Goal: Task Accomplishment & Management: Use online tool/utility

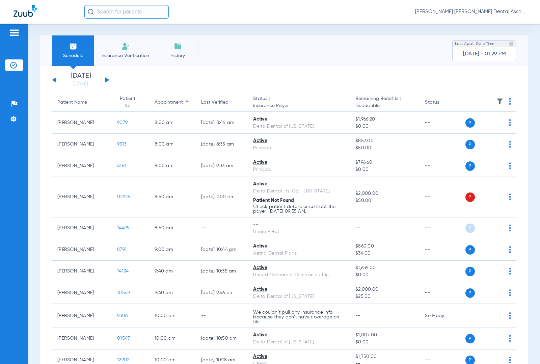
click at [124, 9] on input "text" at bounding box center [126, 11] width 84 height 13
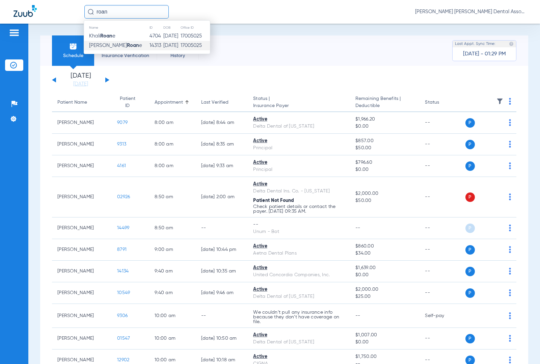
type input "roan"
click at [127, 44] on strong "Roan" at bounding box center [133, 45] width 12 height 5
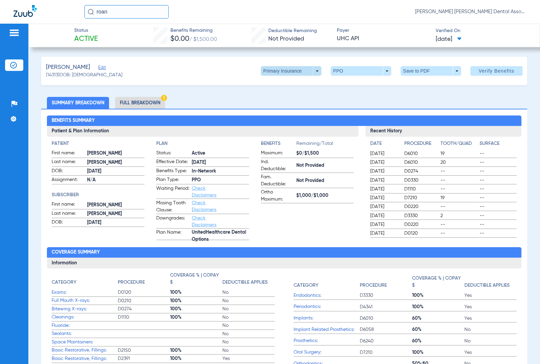
click at [311, 72] on span at bounding box center [291, 70] width 60 height 9
click at [283, 101] on button "Secondary Insurance" at bounding box center [282, 97] width 55 height 13
click at [382, 73] on span at bounding box center [361, 70] width 60 height 9
click at [146, 102] on div at bounding box center [270, 182] width 540 height 364
click at [139, 100] on li "Full Breakdown" at bounding box center [140, 103] width 50 height 12
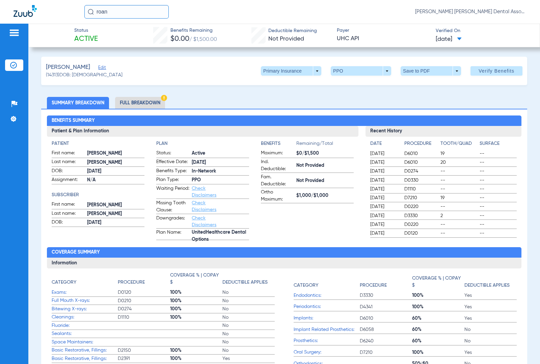
click at [104, 66] on span "Edit" at bounding box center [101, 68] width 6 height 6
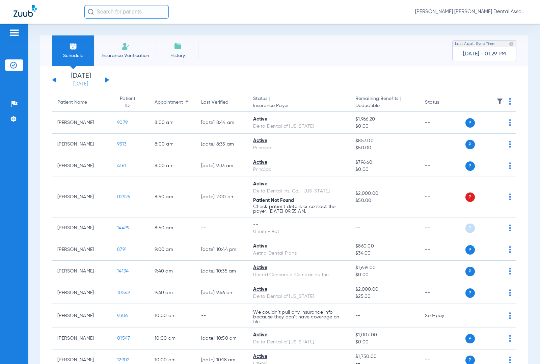
click at [86, 83] on link "[DATE]" at bounding box center [80, 84] width 40 height 7
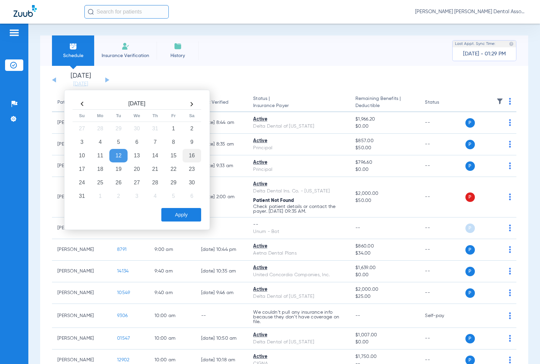
click at [195, 157] on td "16" at bounding box center [192, 155] width 18 height 13
click at [184, 212] on button "Apply" at bounding box center [181, 214] width 40 height 13
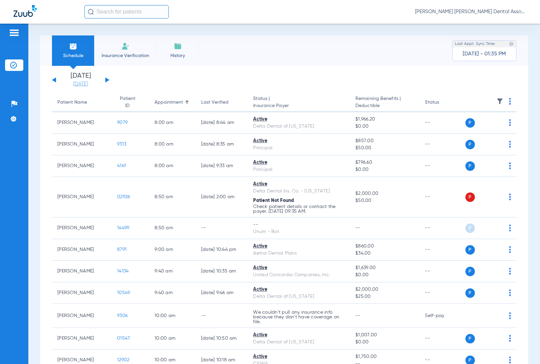
click at [91, 82] on link "[DATE]" at bounding box center [80, 84] width 40 height 7
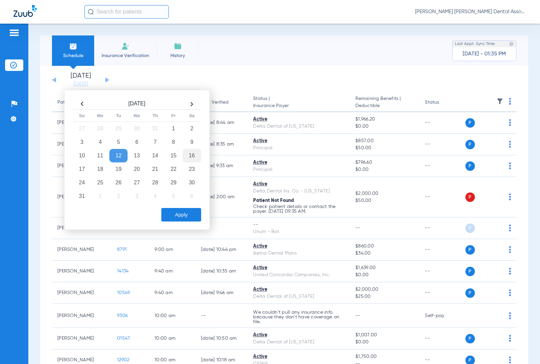
click at [192, 155] on td "16" at bounding box center [192, 155] width 18 height 13
click at [186, 213] on button "Apply" at bounding box center [181, 214] width 40 height 13
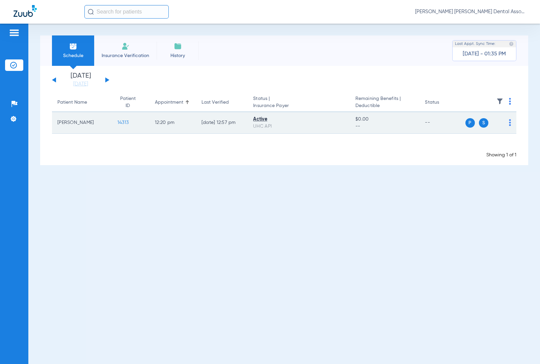
click at [509, 122] on img at bounding box center [510, 122] width 2 height 7
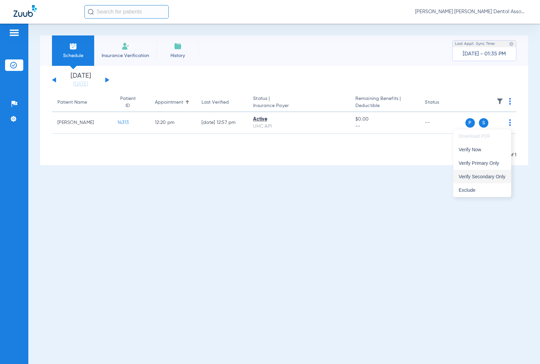
click at [484, 175] on span "Verify Secondary Only" at bounding box center [481, 176] width 47 height 5
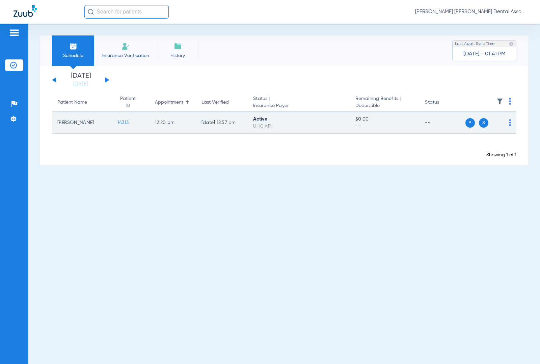
click at [121, 120] on span "14313" at bounding box center [122, 122] width 11 height 5
